Goal: Browse casually: Explore the website without a specific task or goal

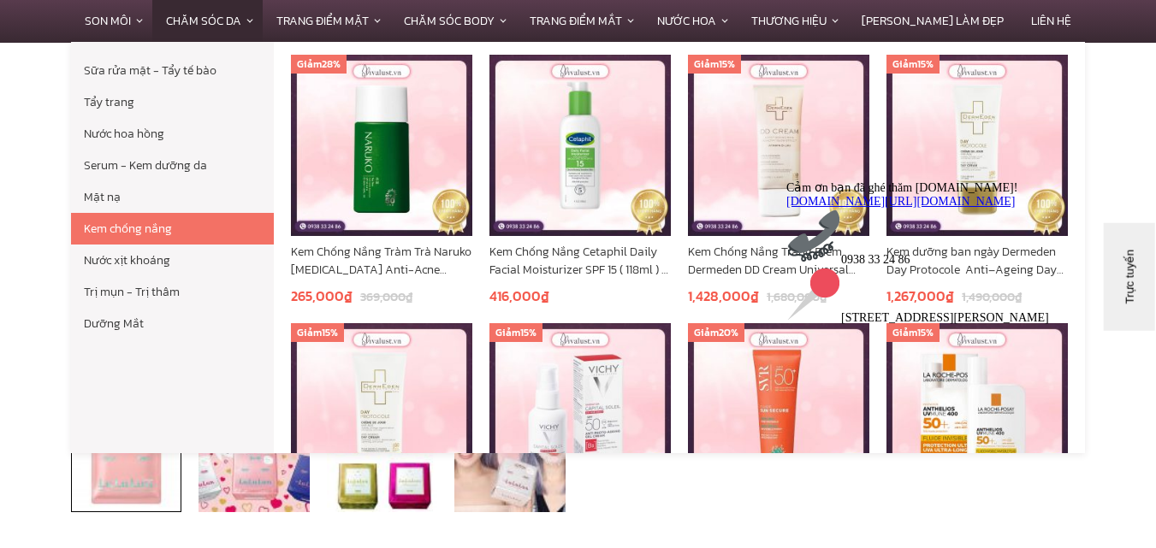
scroll to position [251, 0]
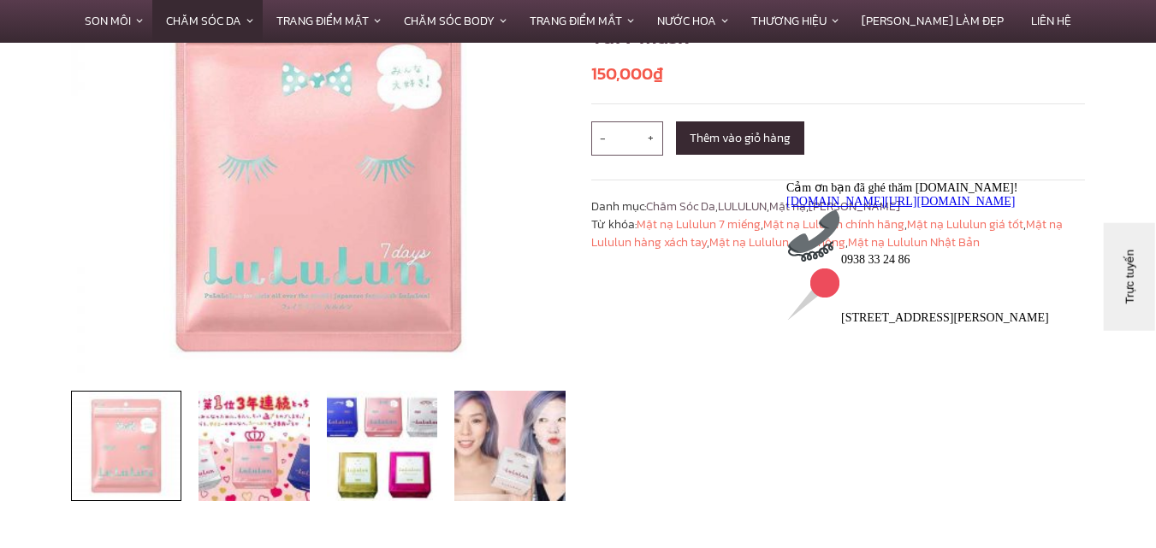
click at [927, 324] on div "Cảm ơn bạn đã ghé thăm [DOMAIN_NAME]! [DOMAIN_NAME][URL][DOMAIN_NAME] 0938 33 2…" at bounding box center [940, 252] width 308 height 145
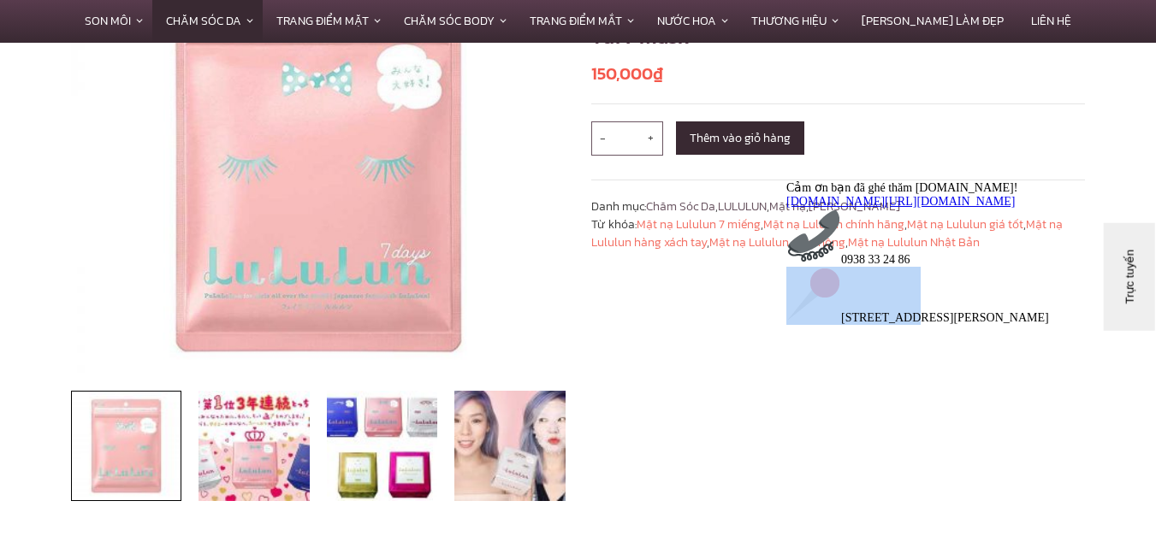
drag, startPoint x: 927, startPoint y: 341, endPoint x: 631, endPoint y: 400, distance: 301.1
click at [780, 375] on html "Cảm ơn bạn đã ghé thăm [DOMAIN_NAME]! [DOMAIN_NAME][URL][DOMAIN_NAME] 0938 33 2…" at bounding box center [934, 274] width 308 height 202
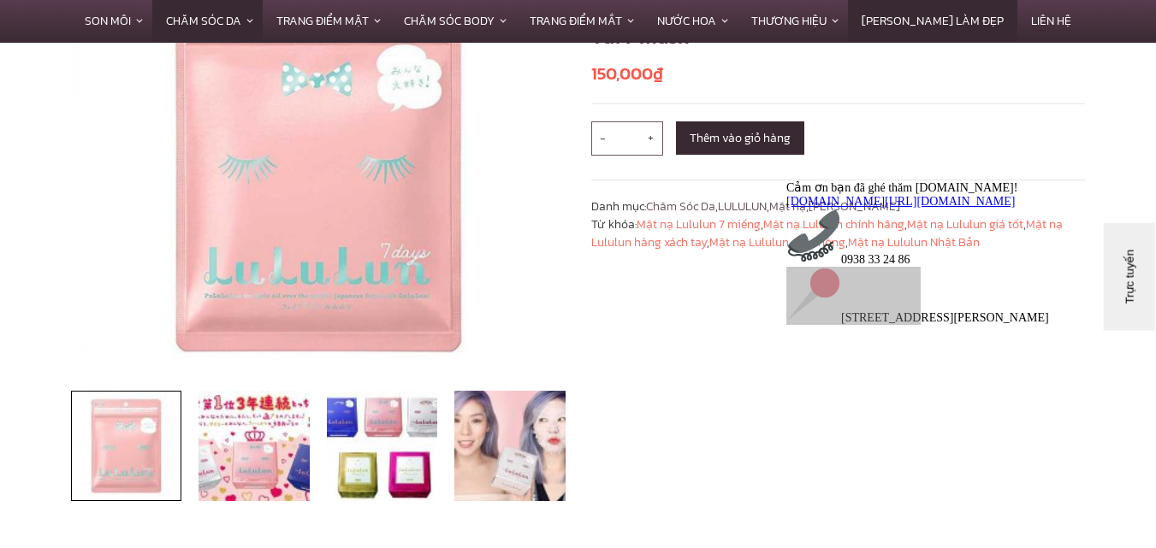
click at [937, 23] on link "[PERSON_NAME] làm Đẹp" at bounding box center [932, 21] width 169 height 42
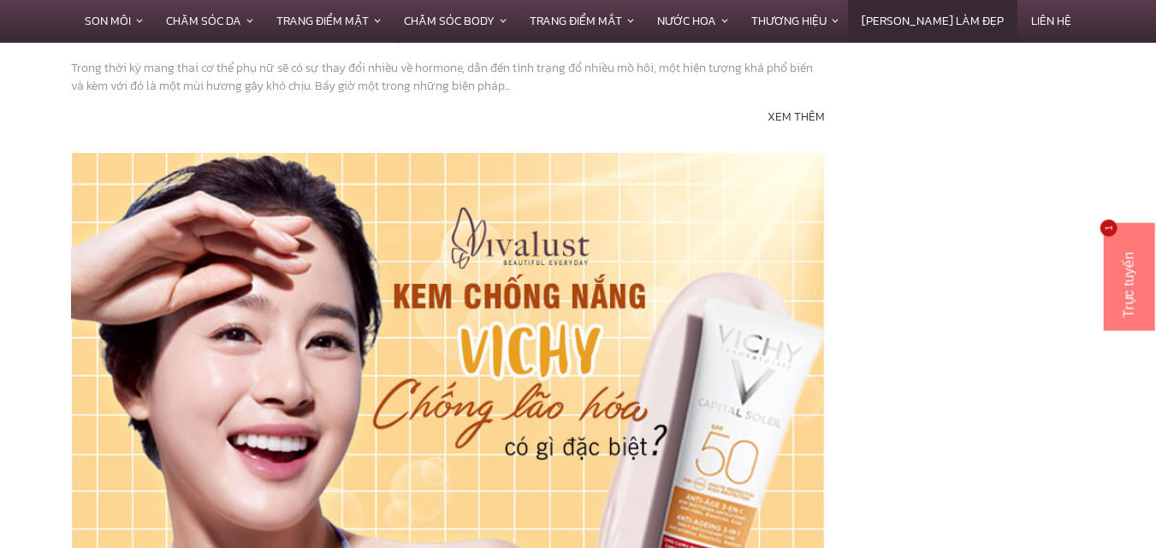
scroll to position [4347, 0]
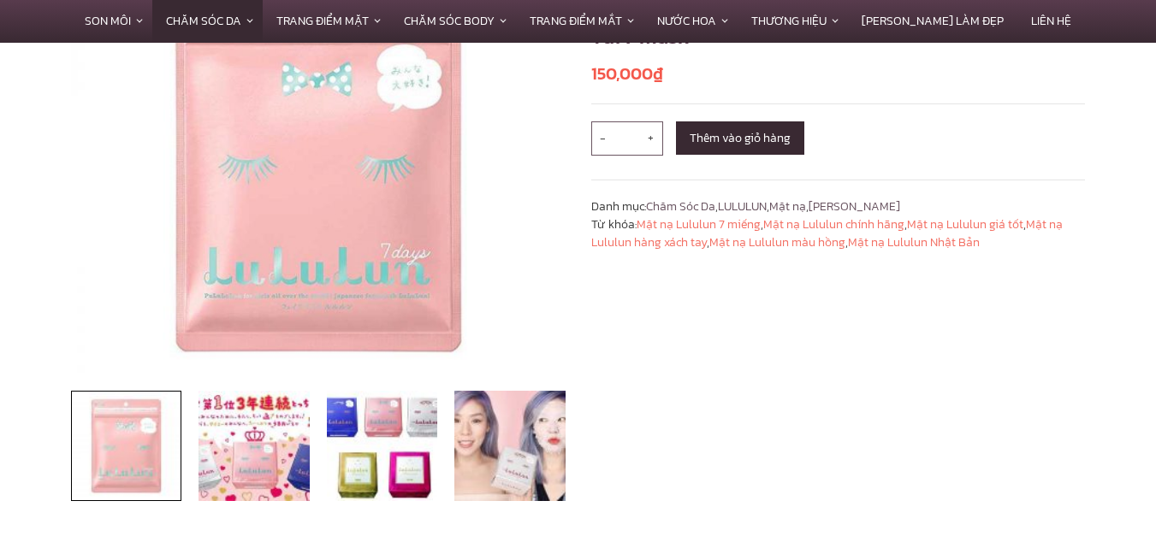
scroll to position [251, 0]
